Goal: Task Accomplishment & Management: Manage account settings

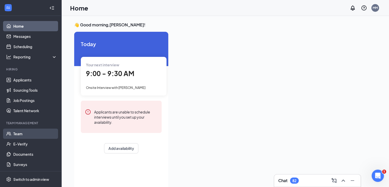
click at [18, 135] on link "Team" at bounding box center [35, 133] width 44 height 10
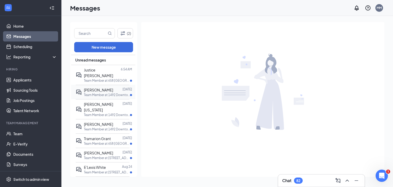
click at [97, 87] on div "[PERSON_NAME]" at bounding box center [98, 90] width 29 height 6
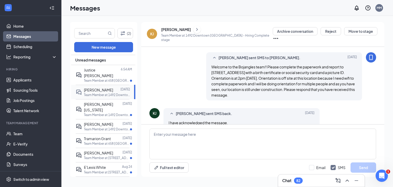
scroll to position [131, 0]
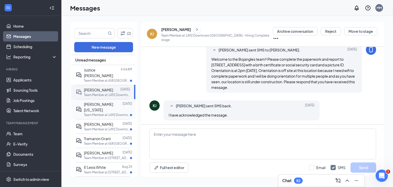
click at [97, 102] on span "[PERSON_NAME][US_STATE]" at bounding box center [98, 107] width 29 height 10
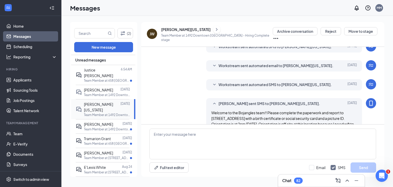
scroll to position [131, 0]
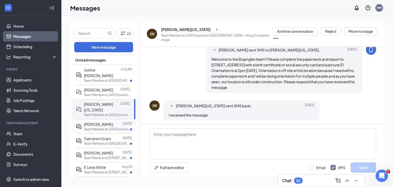
click at [95, 122] on span "[PERSON_NAME]" at bounding box center [98, 124] width 29 height 5
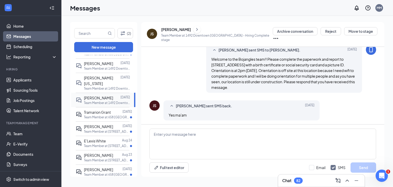
scroll to position [29, 0]
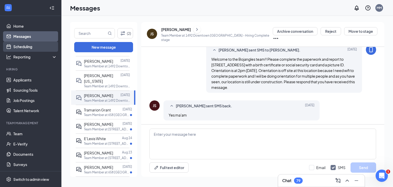
click at [21, 46] on link "Scheduling" at bounding box center [35, 46] width 44 height 10
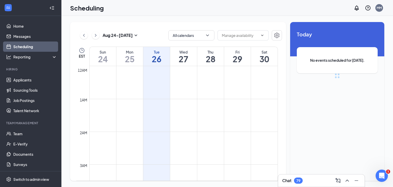
scroll to position [251, 0]
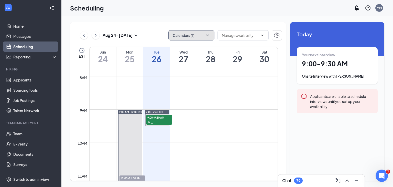
click at [208, 36] on icon "ChevronDown" at bounding box center [207, 35] width 5 height 5
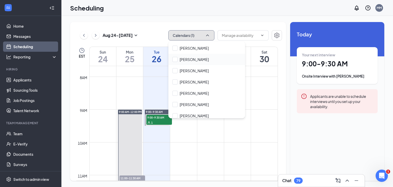
scroll to position [62, 0]
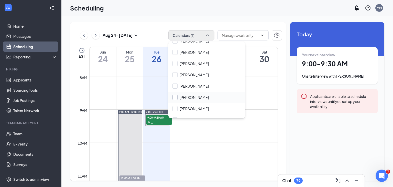
click at [175, 97] on input "[PERSON_NAME]" at bounding box center [190, 97] width 36 height 5
checkbox input "true"
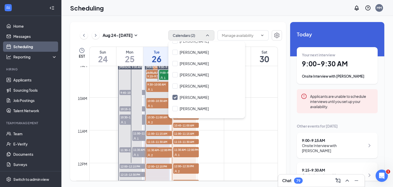
scroll to position [296, 0]
click at [221, 141] on td at bounding box center [183, 142] width 188 height 8
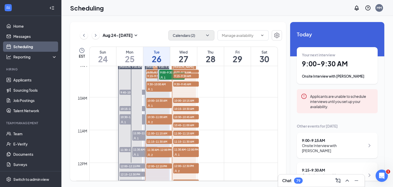
click at [221, 141] on td at bounding box center [183, 142] width 188 height 8
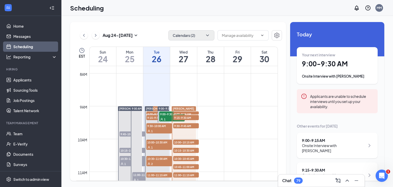
scroll to position [254, 0]
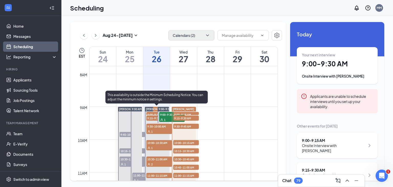
click at [152, 113] on span "9:00-9:15 AM" at bounding box center [159, 114] width 26 height 5
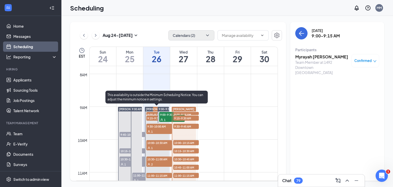
click at [152, 126] on span "9:30-10:00 AM" at bounding box center [159, 125] width 26 height 5
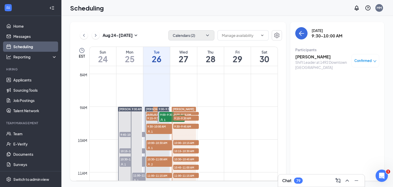
click at [302, 59] on h3 "[PERSON_NAME]" at bounding box center [322, 57] width 54 height 6
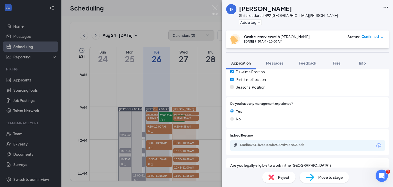
scroll to position [119, 0]
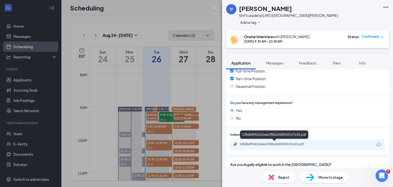
click at [267, 144] on div "138db89541b2ee1f85b26009d9157e35.pdf" at bounding box center [275, 144] width 72 height 4
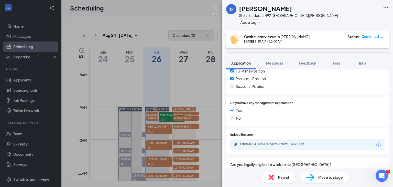
click at [152, 146] on div "TF [PERSON_NAME] Shift Leader at 1492 [GEOGRAPHIC_DATA][PERSON_NAME] Add a tag …" at bounding box center [196, 93] width 393 height 187
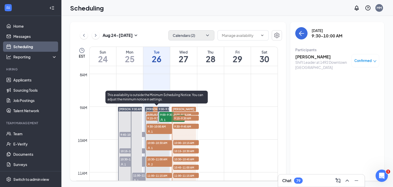
click at [163, 143] on span "10:00-10:30 AM" at bounding box center [159, 142] width 26 height 5
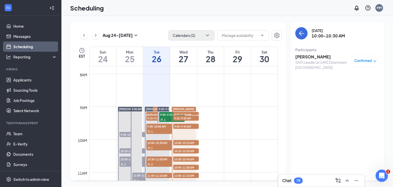
click at [312, 58] on h3 "[PERSON_NAME]" at bounding box center [322, 57] width 54 height 6
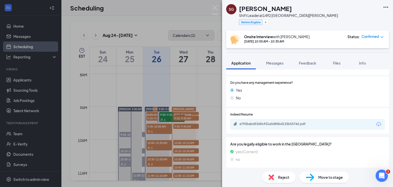
scroll to position [176, 0]
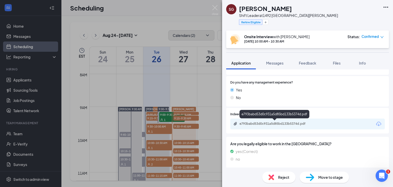
click at [269, 124] on div "e793babd53d0c931a5d85bd133b5374d.pdf" at bounding box center [275, 123] width 72 height 4
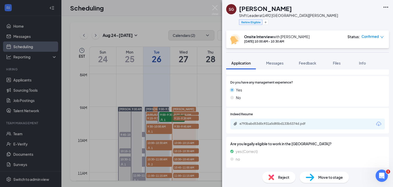
click at [152, 161] on div "SG [PERSON_NAME] Shift Leader at 1492 [GEOGRAPHIC_DATA][PERSON_NAME] Rehire Eli…" at bounding box center [196, 93] width 393 height 187
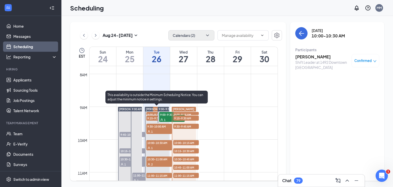
click at [152, 161] on div "2" at bounding box center [159, 163] width 26 height 5
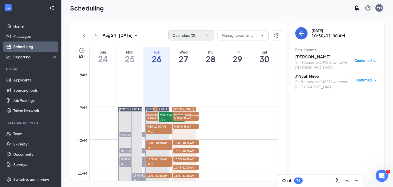
click at [308, 61] on div "Shift Leader at 1492 Downtown [GEOGRAPHIC_DATA]" at bounding box center [322, 65] width 54 height 10
click at [300, 56] on h3 "[PERSON_NAME]" at bounding box center [322, 57] width 54 height 6
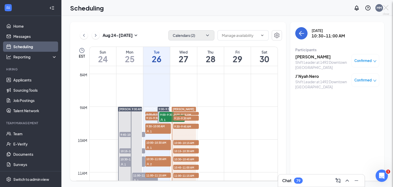
click at [300, 56] on div at bounding box center [196, 93] width 393 height 187
click at [300, 56] on h3 "[PERSON_NAME]" at bounding box center [322, 57] width 54 height 6
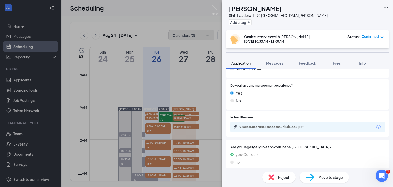
scroll to position [174, 0]
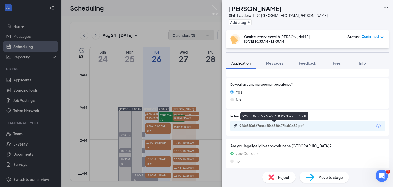
click at [279, 124] on div "926c550a867ca6c6546580427bab1487.pdf" at bounding box center [275, 125] width 72 height 4
click at [155, 141] on div "[PERSON_NAME] Shift Leader at 1492 [GEOGRAPHIC_DATA][PERSON_NAME] Add a tag Ons…" at bounding box center [196, 93] width 393 height 187
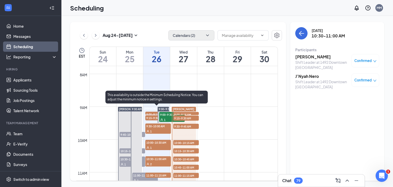
click at [155, 146] on div "1" at bounding box center [158, 147] width 26 height 5
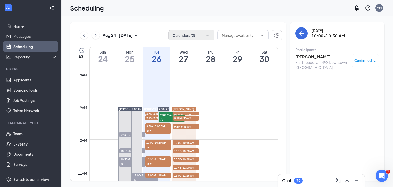
click at [316, 56] on h3 "[PERSON_NAME]" at bounding box center [322, 57] width 54 height 6
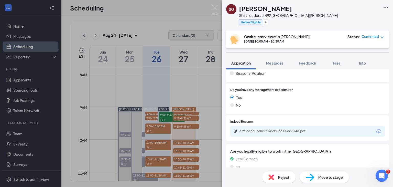
scroll to position [171, 0]
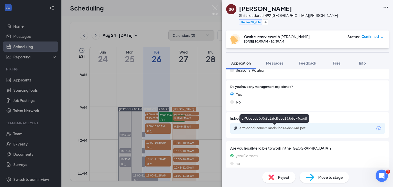
click at [280, 127] on div "e793babd53d0c931a5d85bd133b5374d.pdf" at bounding box center [275, 128] width 72 height 4
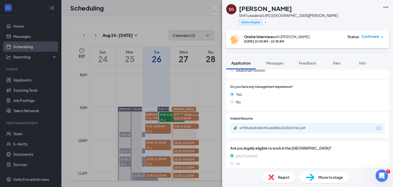
click at [153, 130] on div "SG [PERSON_NAME] Shift Leader at 1492 [GEOGRAPHIC_DATA][PERSON_NAME] Rehire Eli…" at bounding box center [196, 93] width 393 height 187
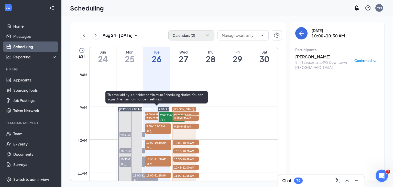
click at [153, 130] on div "1" at bounding box center [158, 130] width 26 height 5
click at [166, 129] on div "1" at bounding box center [158, 130] width 26 height 5
click at [158, 160] on span "10:30-11:00 AM" at bounding box center [158, 158] width 26 height 5
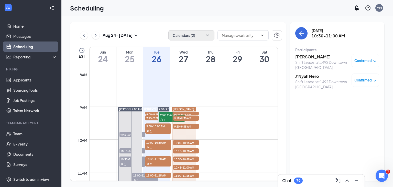
click at [305, 78] on h3 "J’Nyah Nero" at bounding box center [322, 76] width 54 height 6
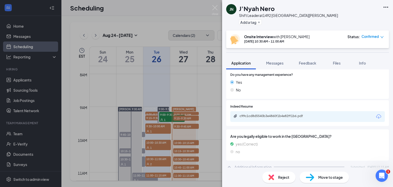
scroll to position [162, 0]
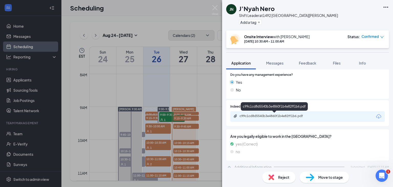
click at [264, 116] on div "c99c1cd8d5540b3e4860f1b4e82ff1b6.pdf" at bounding box center [275, 116] width 72 height 4
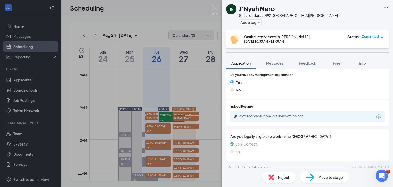
click at [169, 80] on div "JN J’Nyah Nero Shift Leader at 1492 [GEOGRAPHIC_DATA][PERSON_NAME] Add a tag On…" at bounding box center [196, 93] width 393 height 187
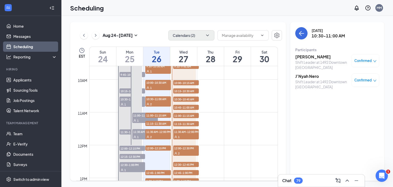
scroll to position [332, 0]
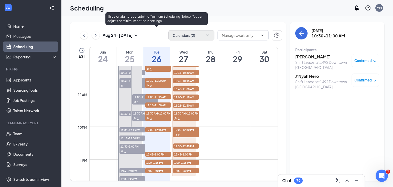
click at [157, 111] on span "11:30 AM-12:00 PM" at bounding box center [158, 112] width 26 height 5
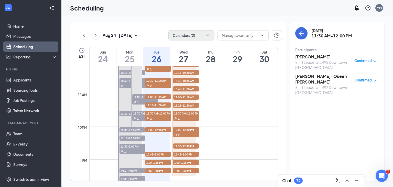
click at [310, 58] on h3 "[PERSON_NAME]" at bounding box center [322, 57] width 54 height 6
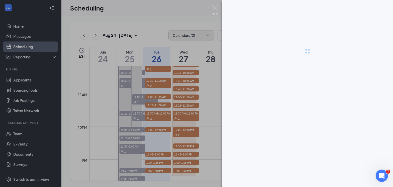
click at [310, 58] on div at bounding box center [196, 93] width 393 height 187
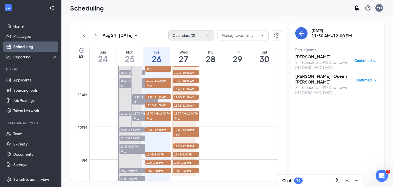
click at [308, 60] on div "Shift Leader at 1492 Downtown [GEOGRAPHIC_DATA]" at bounding box center [322, 65] width 54 height 10
click at [305, 56] on h3 "[PERSON_NAME]" at bounding box center [322, 57] width 54 height 6
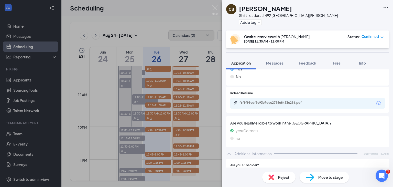
scroll to position [161, 0]
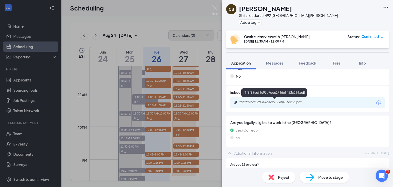
click at [281, 100] on div "f6f9f99cdf8c93e7dec2786e8453c286.pdf" at bounding box center [275, 102] width 72 height 4
click at [94, 113] on div "CB [PERSON_NAME] Shift Leader at 1492 [GEOGRAPHIC_DATA][PERSON_NAME] Add a tag …" at bounding box center [196, 93] width 393 height 187
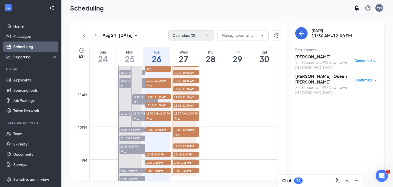
click at [304, 78] on h3 "[PERSON_NAME]-Queen [PERSON_NAME]" at bounding box center [322, 78] width 54 height 11
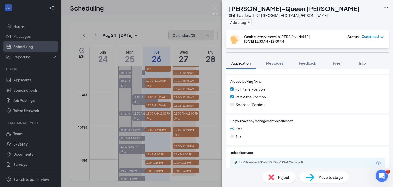
scroll to position [106, 0]
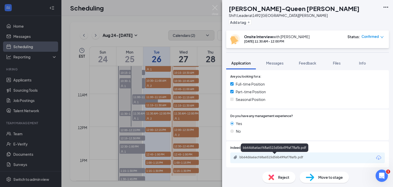
click at [276, 157] on div "bb64d6a6acf68a6515d56b499af78afb.pdf" at bounding box center [275, 157] width 72 height 4
click at [209, 140] on div "AR [PERSON_NAME] [PERSON_NAME] Shift Leader at 1492 [GEOGRAPHIC_DATA][PERSON_NA…" at bounding box center [196, 93] width 393 height 187
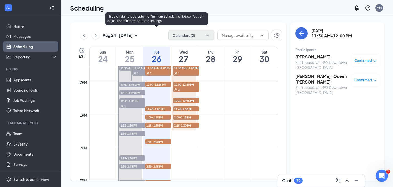
scroll to position [378, 0]
click at [156, 84] on span "12:00-12:15 PM" at bounding box center [158, 83] width 26 height 5
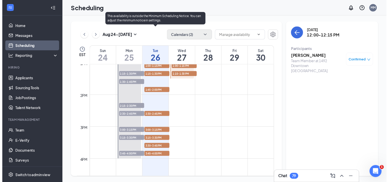
scroll to position [435, 0]
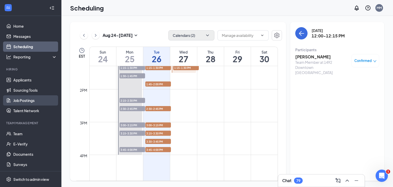
click at [18, 102] on link "Job Postings" at bounding box center [35, 100] width 44 height 10
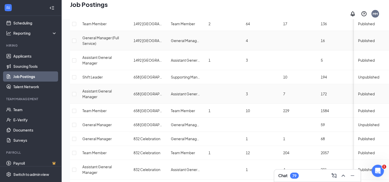
scroll to position [73, 0]
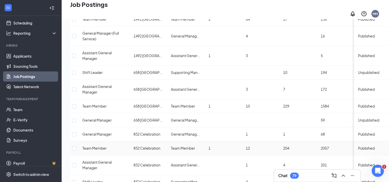
click at [202, 142] on td "Team Member" at bounding box center [185, 149] width 37 height 14
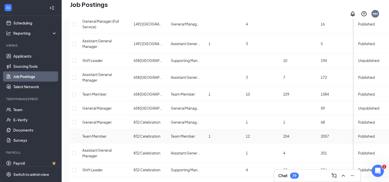
scroll to position [86, 0]
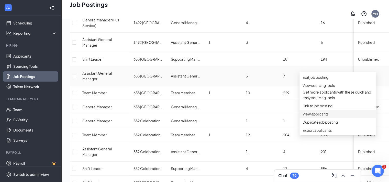
click at [321, 117] on span "View applicants" at bounding box center [315, 114] width 26 height 5
